Goal: Task Accomplishment & Management: Manage account settings

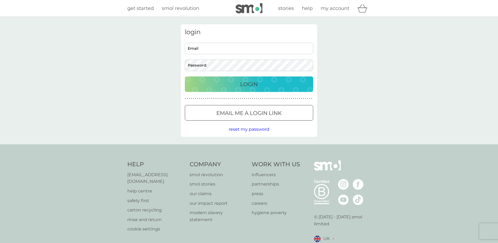
type input "june.francois@outlook.com"
click at [248, 85] on p "Login" at bounding box center [249, 84] width 18 height 9
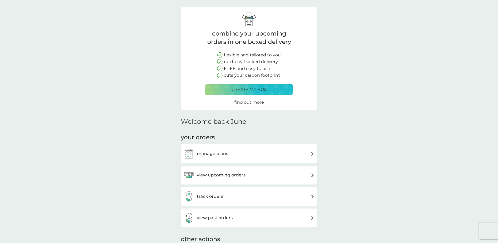
scroll to position [27, 0]
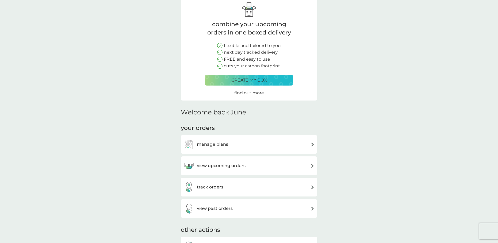
click at [311, 143] on img at bounding box center [312, 144] width 4 height 4
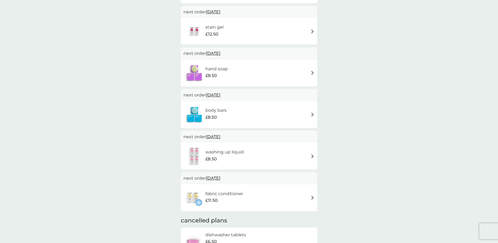
scroll to position [267, 0]
click at [312, 154] on img at bounding box center [312, 156] width 4 height 4
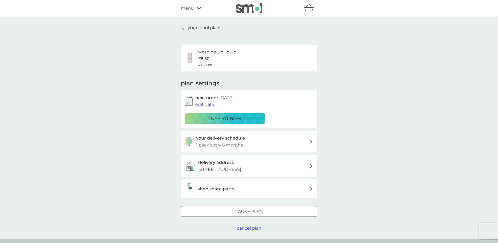
click at [257, 212] on div at bounding box center [248, 212] width 19 height 6
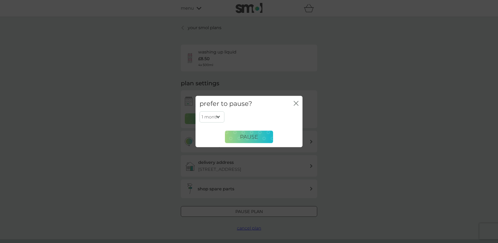
click at [217, 117] on select "1 month 2 months 3 months 4 months 5 months 6 months" at bounding box center [211, 116] width 25 height 11
select select "3"
click at [199, 111] on select "1 month 2 months 3 months 4 months 5 months 6 months" at bounding box center [211, 116] width 25 height 11
click at [246, 138] on span "Pause" at bounding box center [249, 137] width 18 height 6
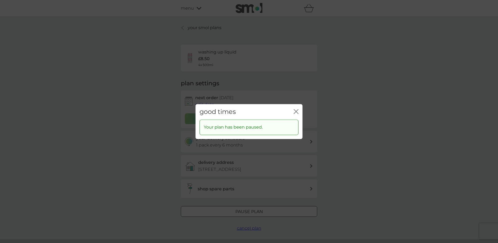
click at [295, 110] on icon "close" at bounding box center [295, 111] width 2 height 4
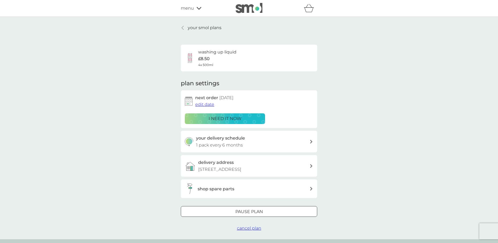
click at [307, 11] on icon "basket" at bounding box center [309, 8] width 10 height 8
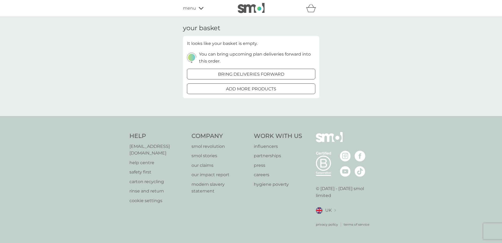
click at [201, 8] on icon at bounding box center [201, 8] width 5 height 3
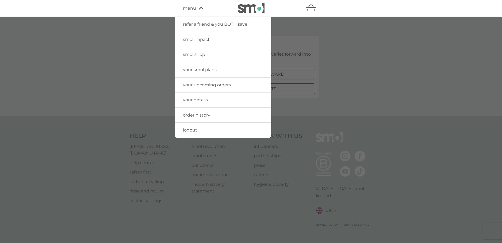
click at [189, 131] on span "logout" at bounding box center [190, 129] width 14 height 5
